Goal: Information Seeking & Learning: Learn about a topic

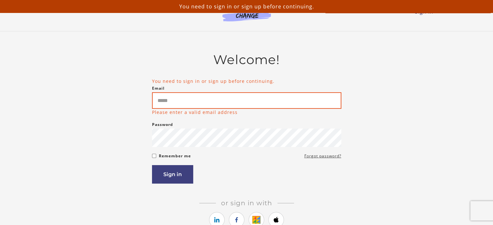
click at [209, 105] on input "Email" at bounding box center [246, 100] width 189 height 17
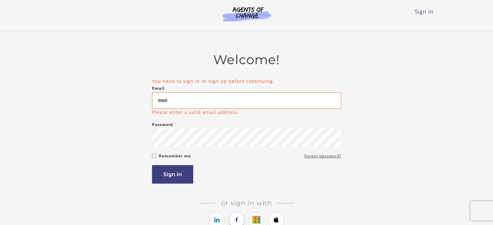
click at [239, 219] on icon "https://courses.thinkific.com/users/auth/facebook?ss%5Breferral%5D=&ss%5Buser_r…" at bounding box center [237, 220] width 8 height 8
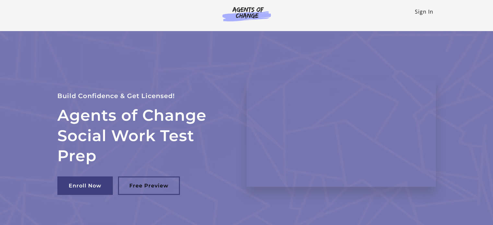
click at [426, 10] on link "Sign In" at bounding box center [424, 11] width 18 height 7
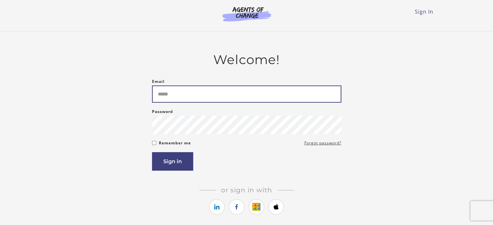
click at [257, 93] on input "Email" at bounding box center [246, 94] width 189 height 17
type input "**********"
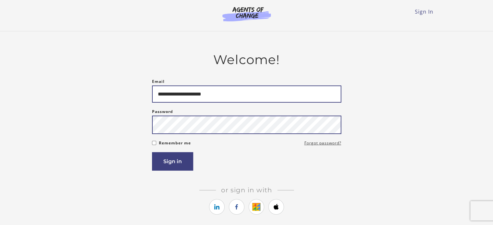
click at [152, 152] on button "Sign in" at bounding box center [172, 161] width 41 height 18
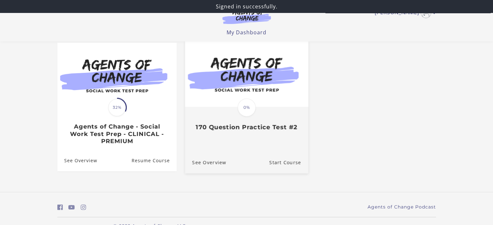
scroll to position [73, 0]
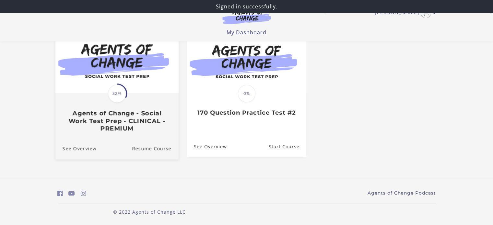
click at [132, 125] on h3 "Agents of Change - Social Work Test Prep - CLINICAL - PREMIUM" at bounding box center [116, 121] width 109 height 23
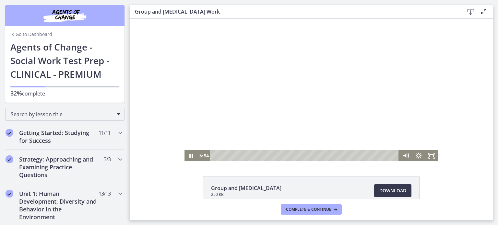
click at [310, 88] on div at bounding box center [310, 90] width 253 height 143
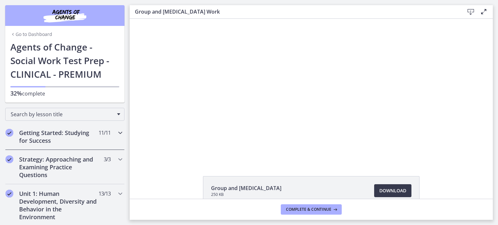
click at [84, 130] on h2 "Getting Started: Studying for Success" at bounding box center [58, 137] width 79 height 16
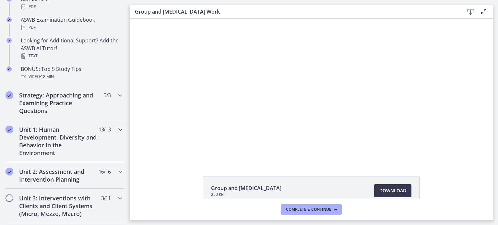
scroll to position [324, 0]
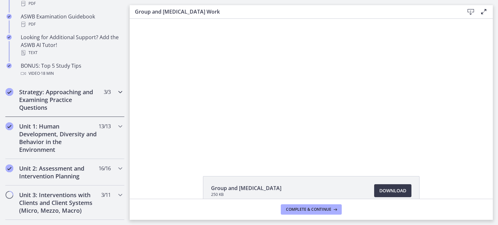
click at [77, 98] on h2 "Strategy: Approaching and Examining Practice Questions" at bounding box center [58, 99] width 79 height 23
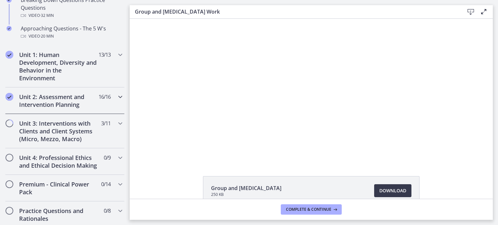
scroll to position [117, 0]
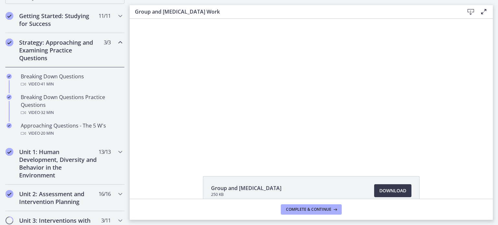
click at [95, 51] on div "Strategy: Approaching and Examining Practice Questions 3 / 3 Completed" at bounding box center [64, 50] width 119 height 34
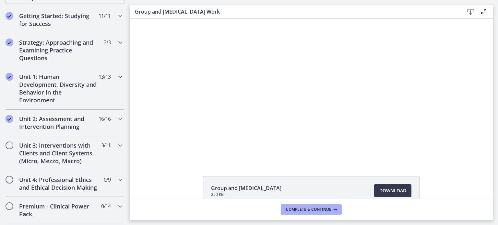
click at [99, 78] on span "13 / 13 Completed" at bounding box center [105, 77] width 12 height 8
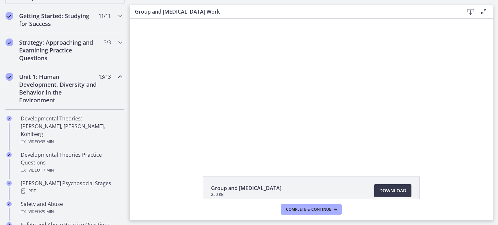
scroll to position [149, 0]
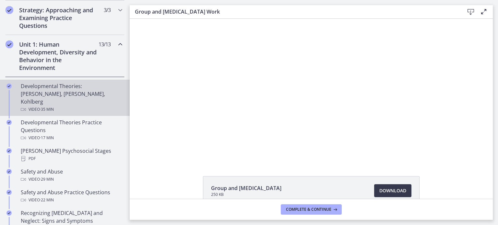
click at [52, 88] on div "Developmental Theories: Erikson, Piaget, Kohlberg Video · 35 min" at bounding box center [71, 97] width 101 height 31
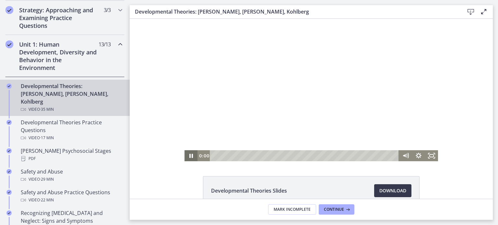
drag, startPoint x: 311, startPoint y: 156, endPoint x: 184, endPoint y: 158, distance: 127.1
click at [184, 159] on div "0:00 0:00" at bounding box center [310, 155] width 253 height 11
click at [192, 157] on icon "Pause" at bounding box center [191, 155] width 16 height 13
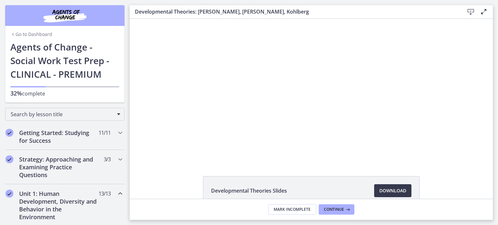
click at [30, 32] on link "Go to Dashboard" at bounding box center [31, 34] width 42 height 6
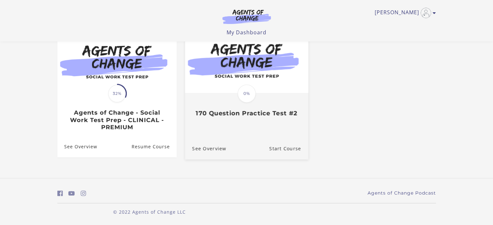
scroll to position [73, 0]
click at [248, 85] on span "0%" at bounding box center [247, 94] width 18 height 18
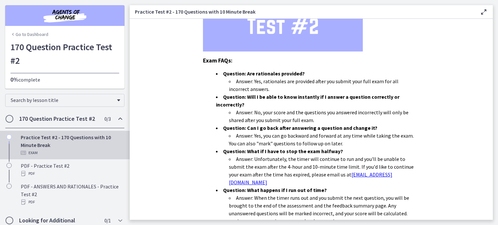
scroll to position [211, 0]
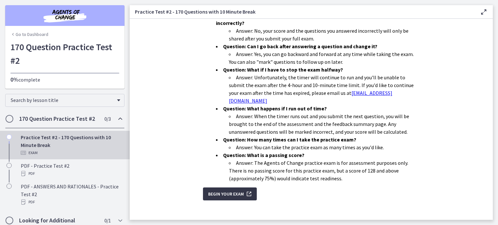
click at [230, 190] on span "Begin Your Exam" at bounding box center [226, 194] width 36 height 8
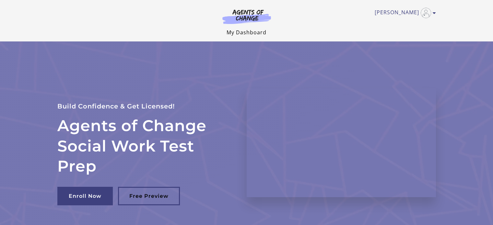
click at [246, 31] on link "My Dashboard" at bounding box center [247, 32] width 40 height 7
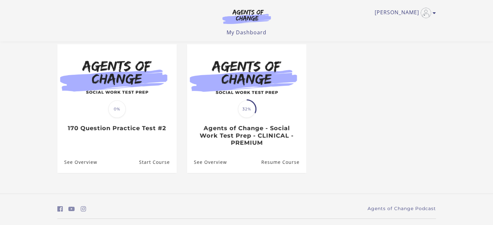
scroll to position [73, 0]
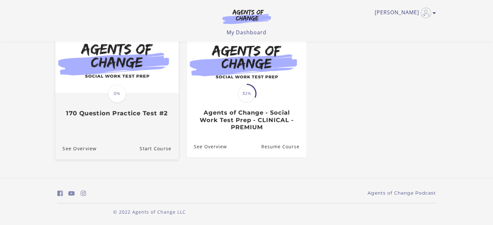
click at [160, 93] on img at bounding box center [116, 60] width 123 height 66
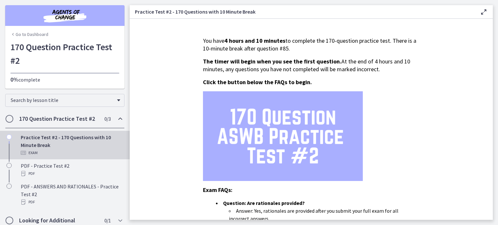
click at [36, 34] on link "Go to Dashboard" at bounding box center [29, 34] width 38 height 6
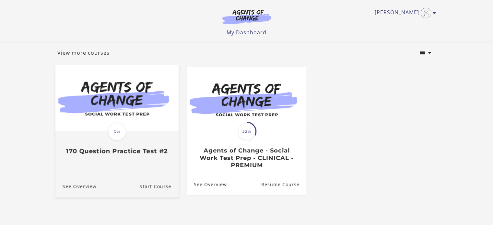
scroll to position [73, 0]
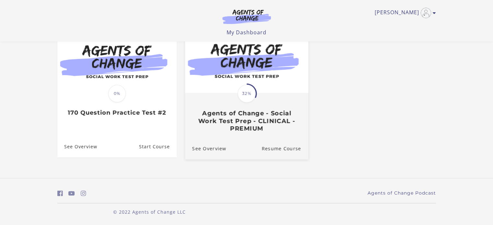
click at [219, 122] on h3 "Agents of Change - Social Work Test Prep - CLINICAL - PREMIUM" at bounding box center [246, 121] width 109 height 23
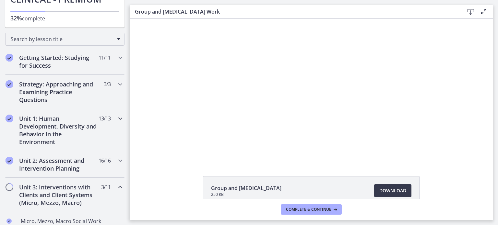
scroll to position [32, 0]
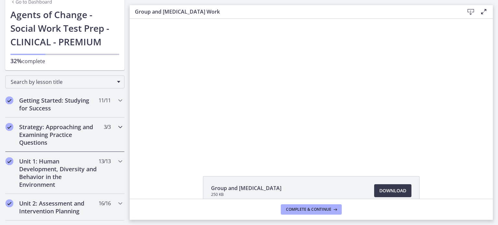
click at [71, 129] on h2 "Strategy: Approaching and Examining Practice Questions" at bounding box center [58, 134] width 79 height 23
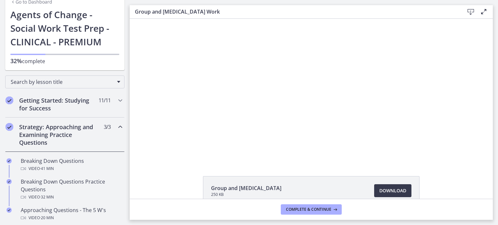
click at [73, 132] on h2 "Strategy: Approaching and Examining Practice Questions" at bounding box center [58, 134] width 79 height 23
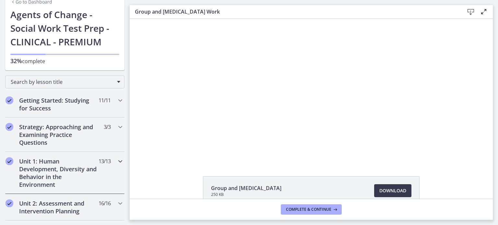
click at [84, 166] on h2 "Unit 1: Human Development, Diversity and Behavior in the Environment" at bounding box center [58, 173] width 79 height 31
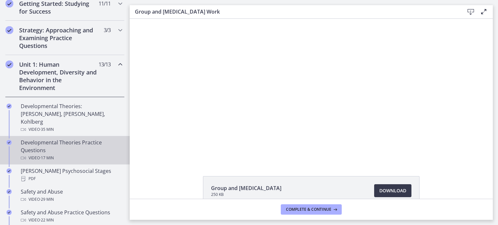
scroll to position [130, 0]
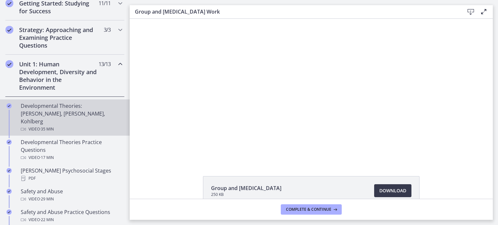
click at [57, 115] on div "Developmental Theories: Erikson, Piaget, Kohlberg Video · 35 min" at bounding box center [71, 117] width 101 height 31
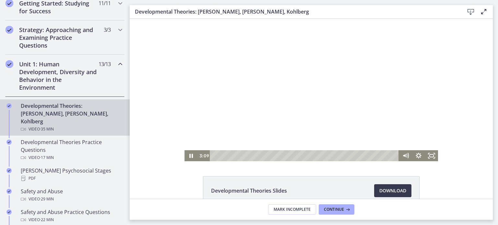
click at [229, 87] on div at bounding box center [310, 90] width 253 height 143
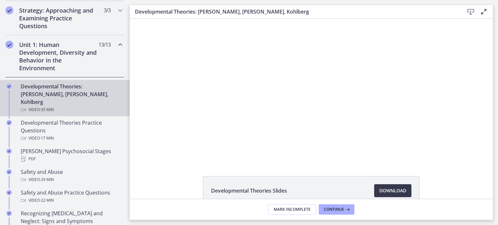
scroll to position [194, 0]
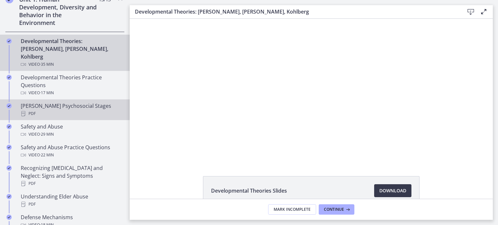
click at [88, 110] on div "PDF" at bounding box center [71, 114] width 101 height 8
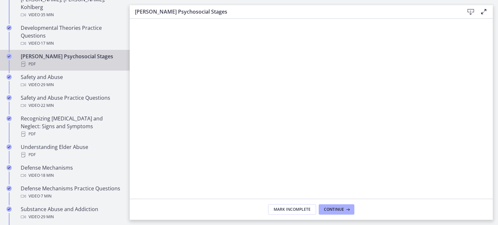
scroll to position [292, 0]
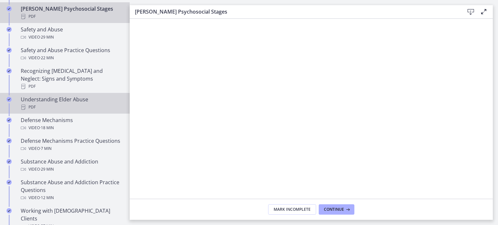
click at [107, 96] on div "Understanding Elder Abuse PDF" at bounding box center [71, 104] width 101 height 16
